Goal: Obtain resource: Obtain resource

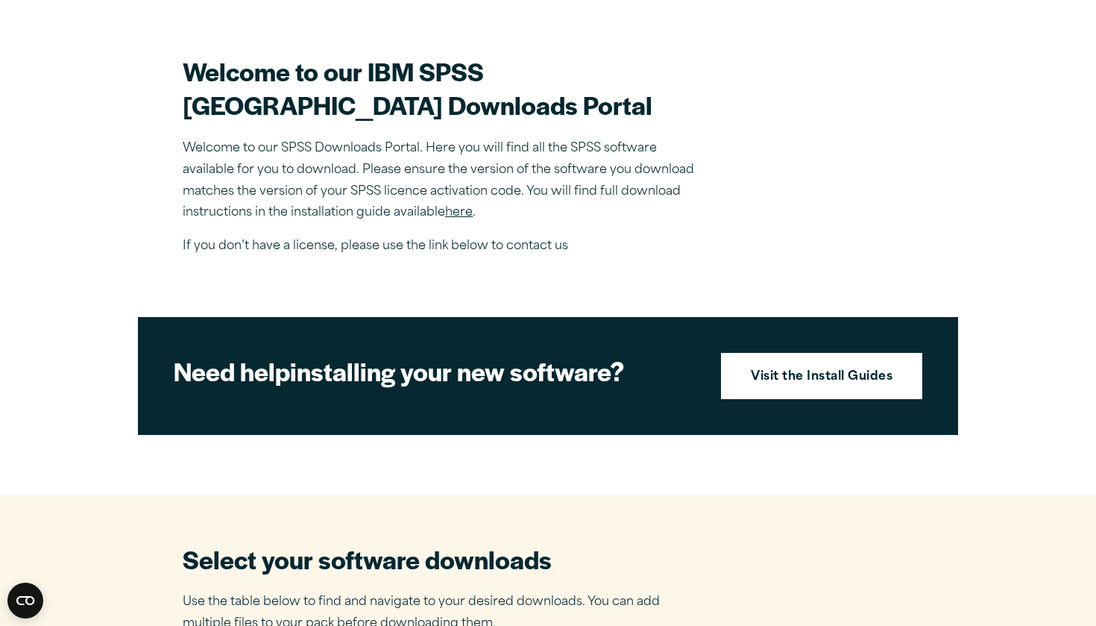
scroll to position [435, 0]
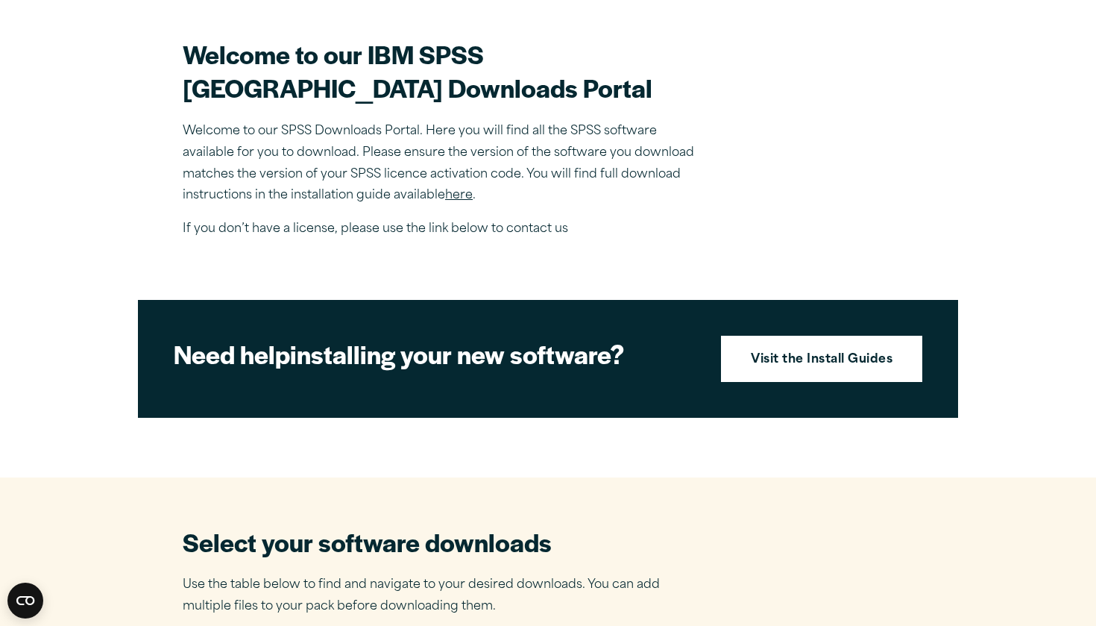
drag, startPoint x: 154, startPoint y: 547, endPoint x: 183, endPoint y: 528, distance: 33.9
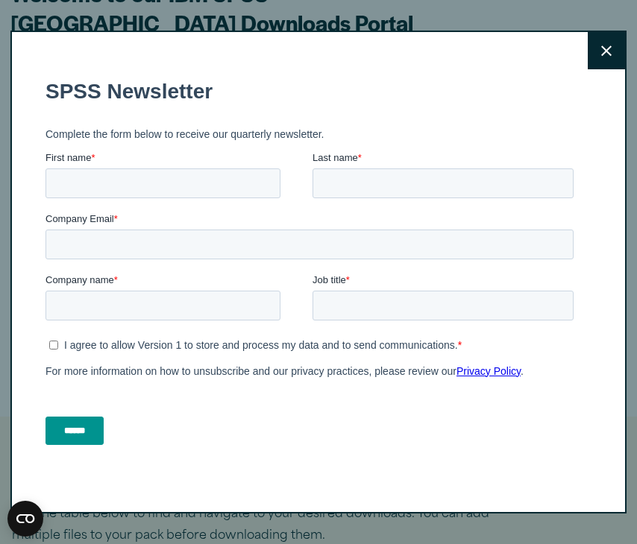
click at [611, 54] on button "Close" at bounding box center [606, 50] width 37 height 37
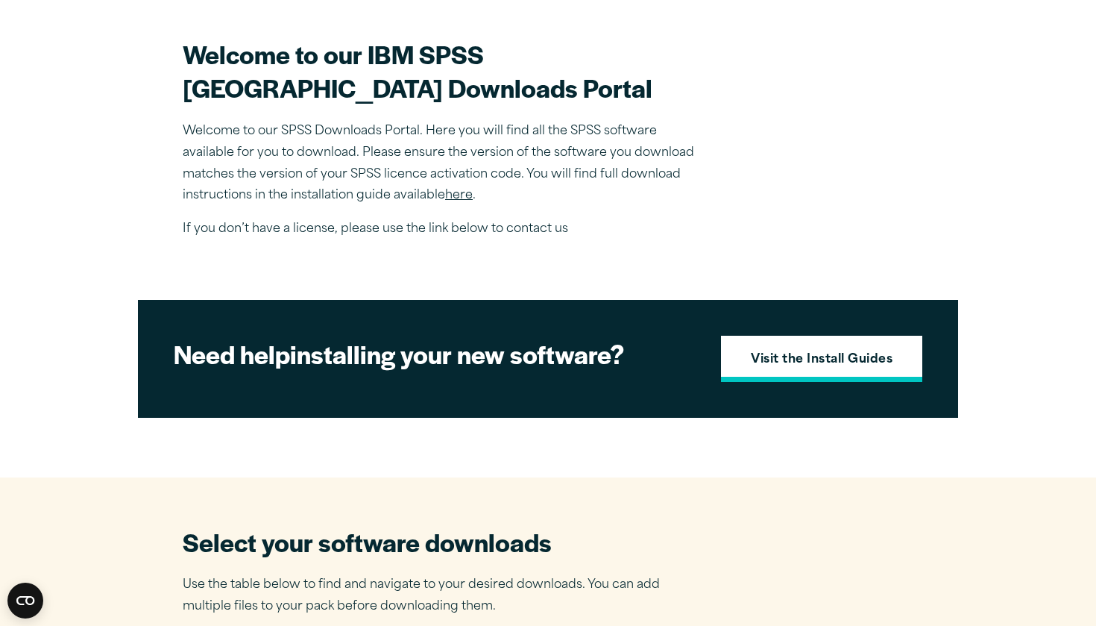
click at [751, 370] on strong "Visit the Install Guides" at bounding box center [822, 359] width 142 height 19
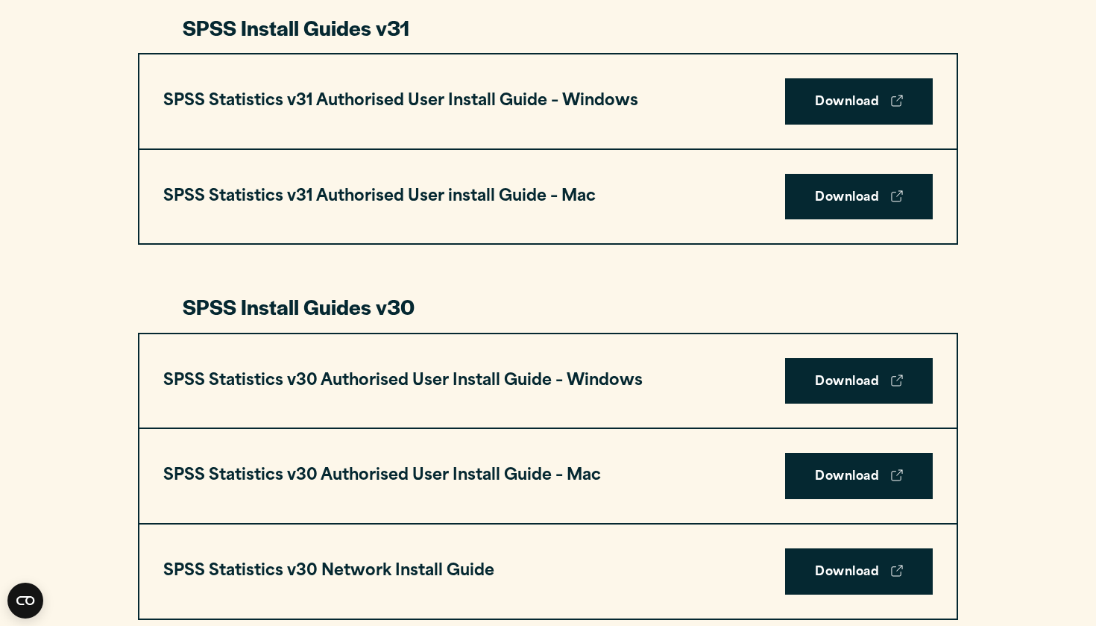
scroll to position [831, 0]
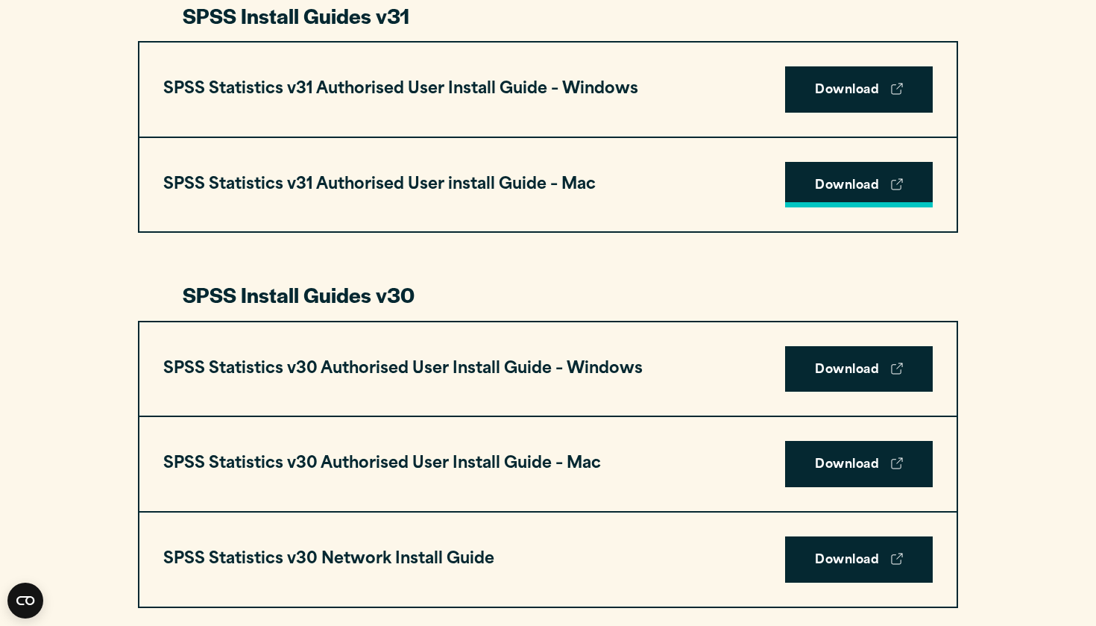
click at [812, 182] on link "Download" at bounding box center [859, 185] width 148 height 46
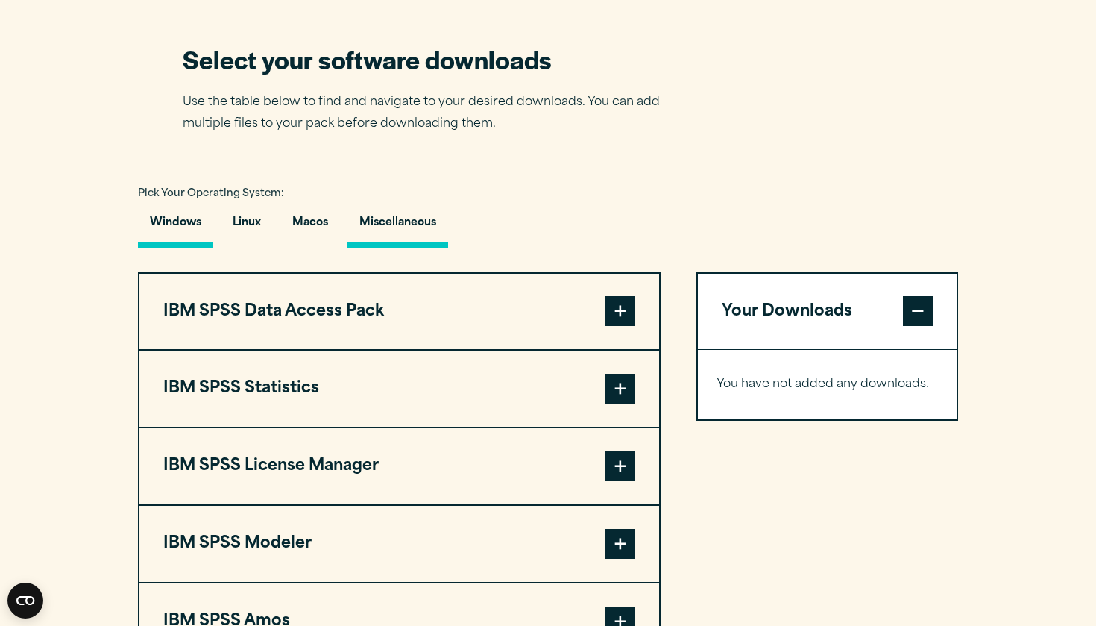
scroll to position [990, 0]
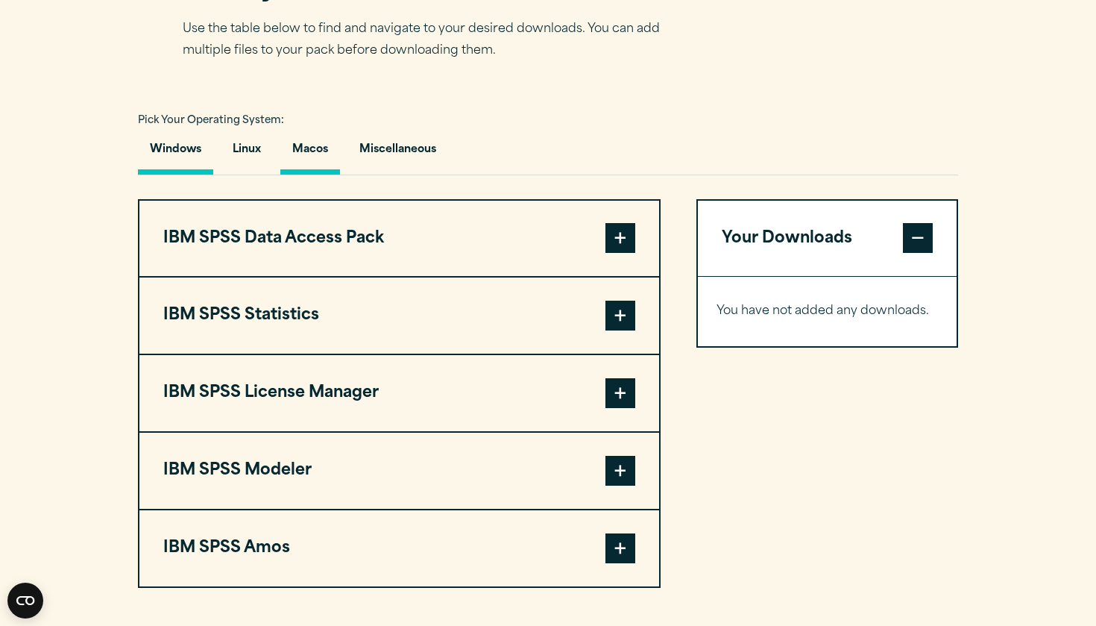
click at [315, 174] on button "Macos" at bounding box center [310, 153] width 60 height 43
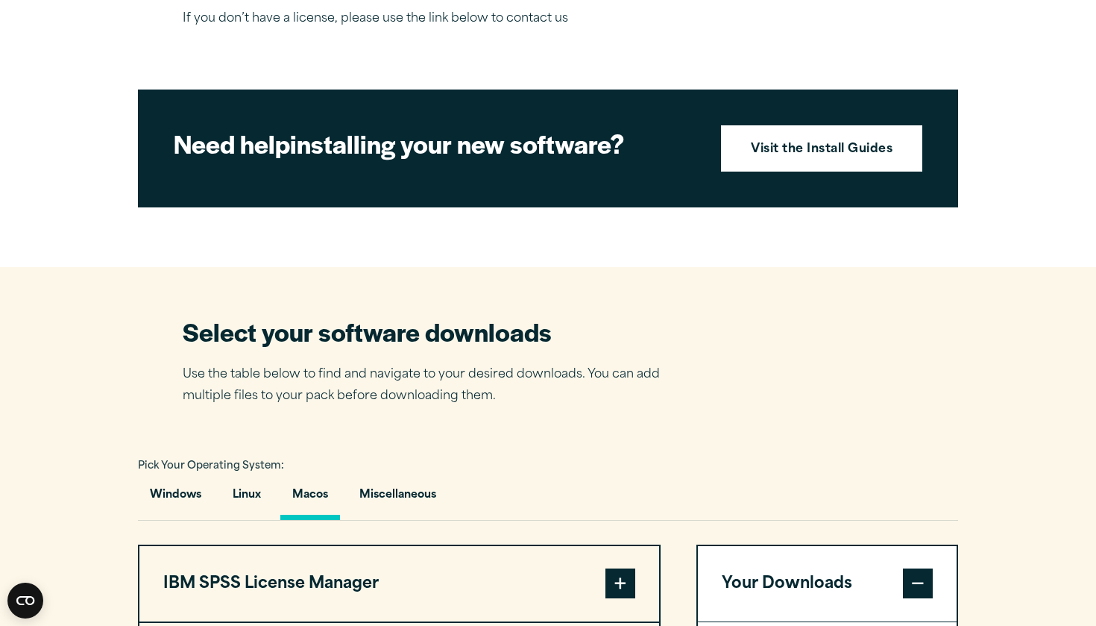
scroll to position [644, 0]
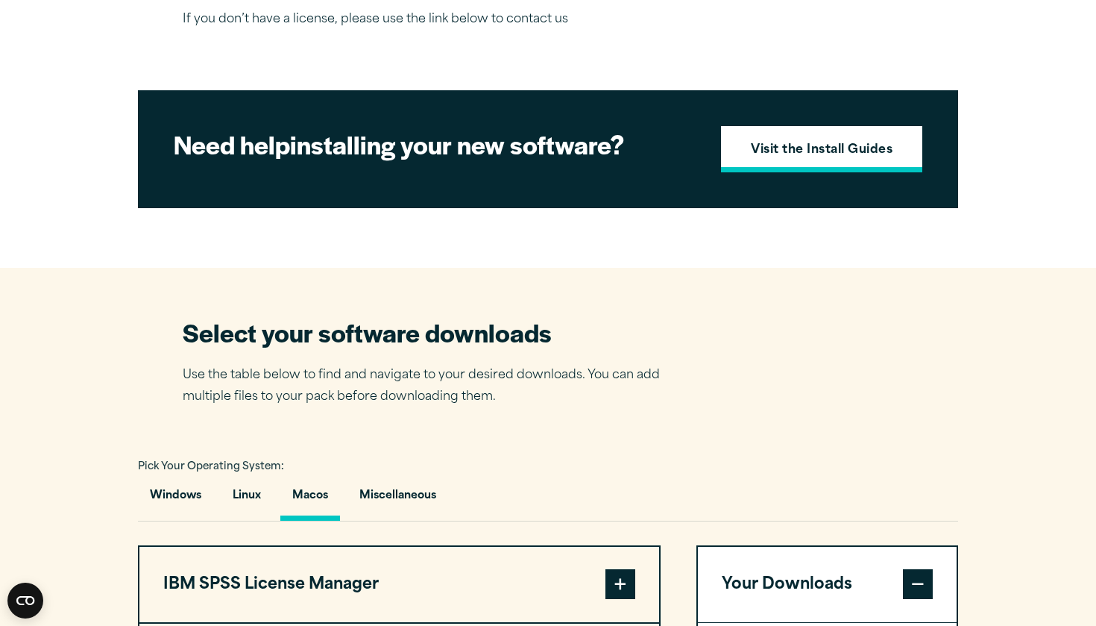
click at [796, 160] on link "Visit the Install Guides" at bounding box center [821, 149] width 201 height 46
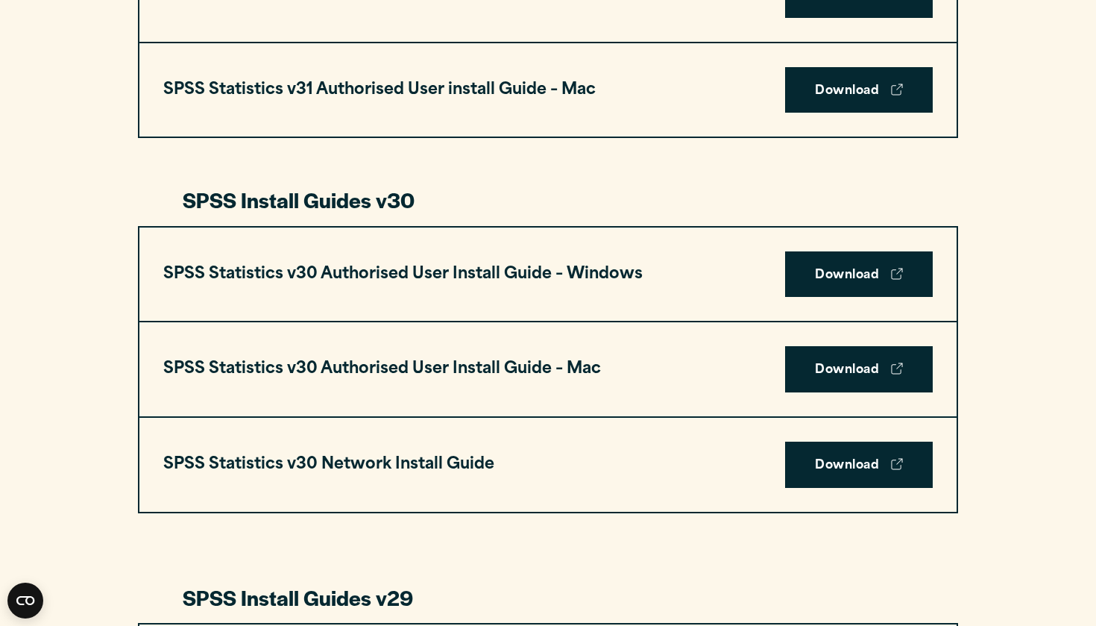
scroll to position [937, 0]
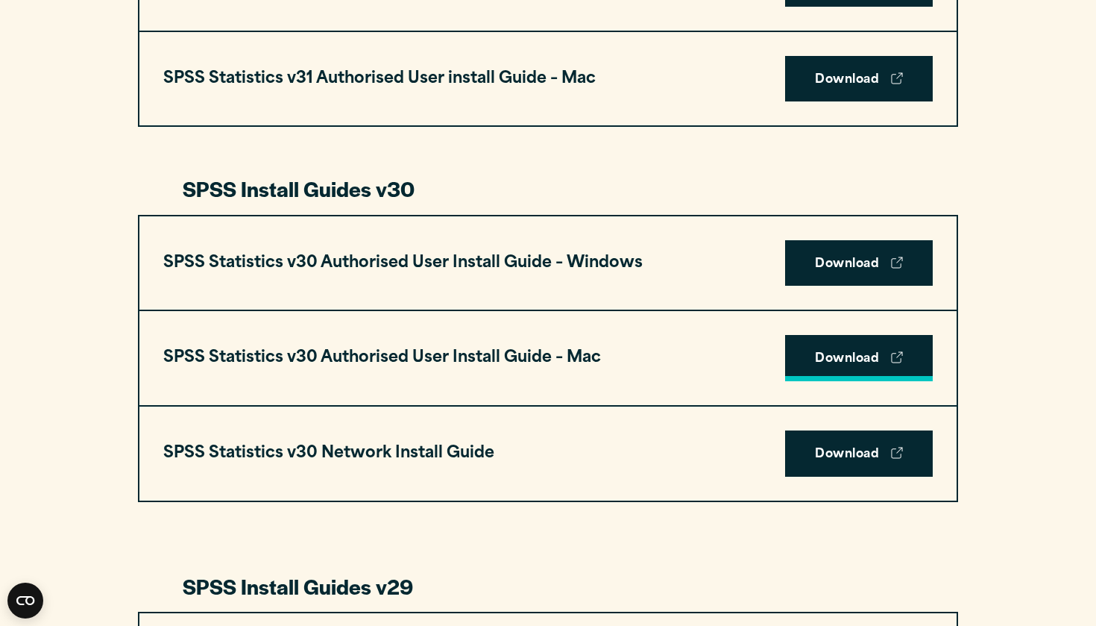
click at [871, 353] on link "Download" at bounding box center [859, 358] width 148 height 46
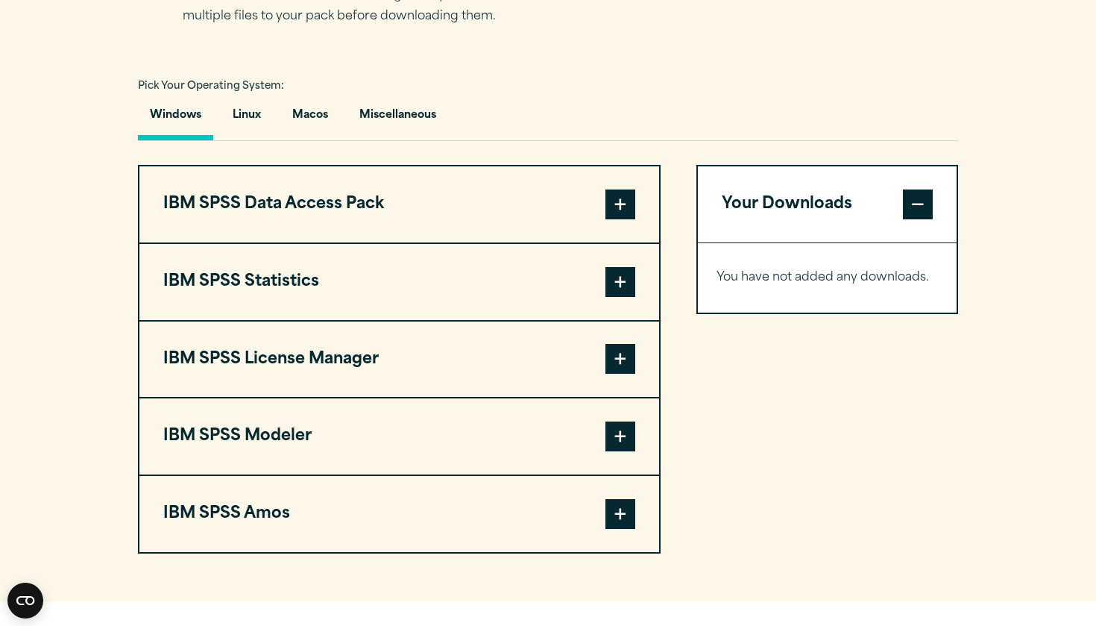
scroll to position [1045, 0]
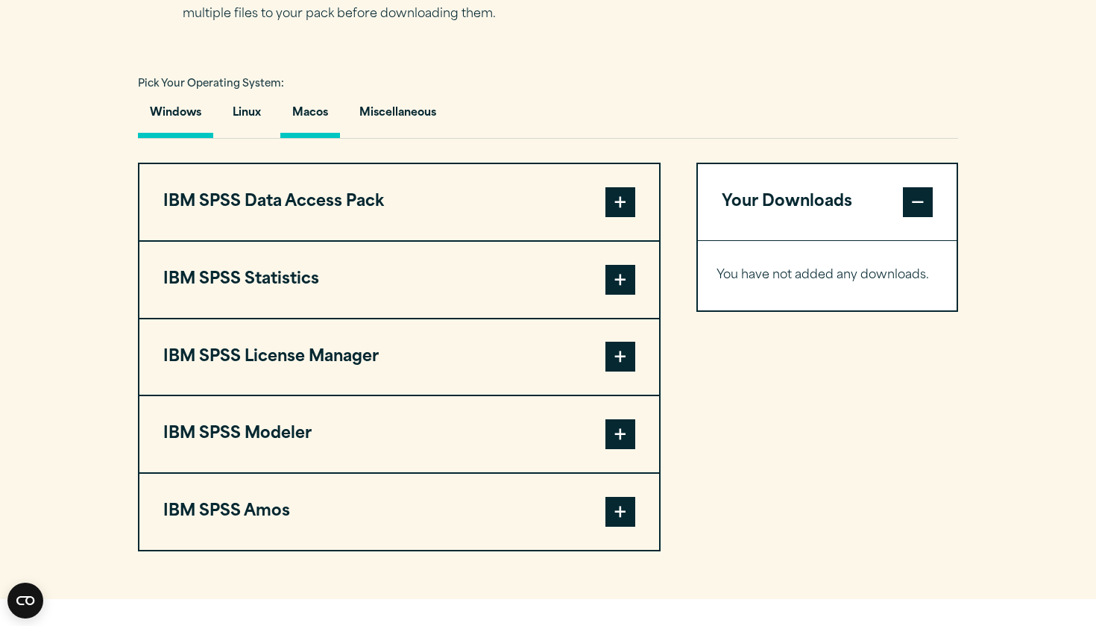
click at [308, 136] on button "Macos" at bounding box center [310, 116] width 60 height 43
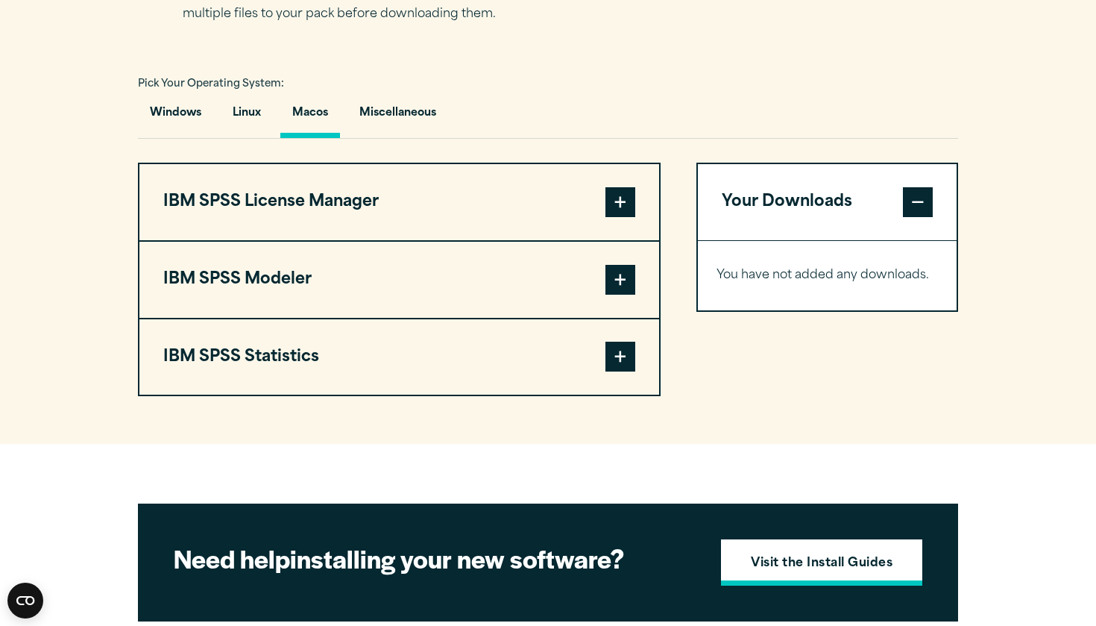
click at [811, 573] on strong "Visit the Install Guides" at bounding box center [822, 563] width 142 height 19
